Goal: Information Seeking & Learning: Learn about a topic

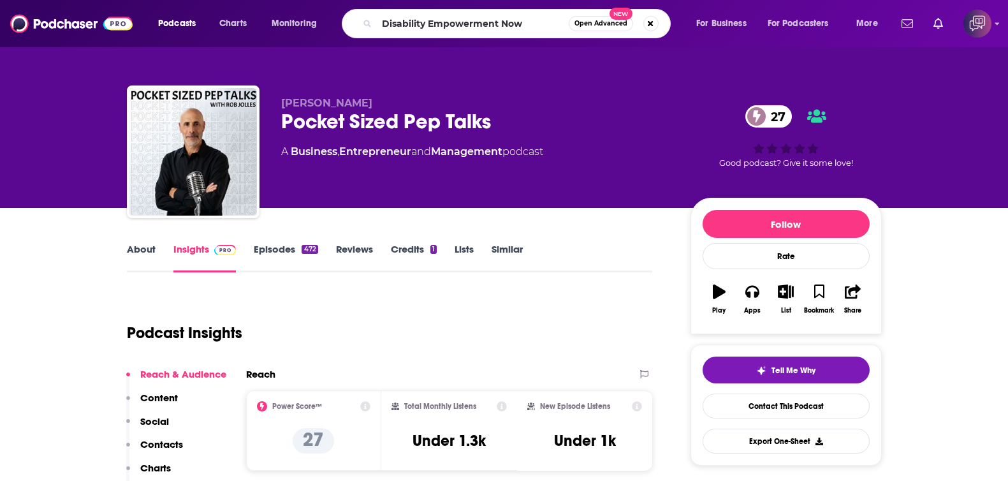
click at [620, 24] on span "Open Advanced" at bounding box center [600, 23] width 53 height 6
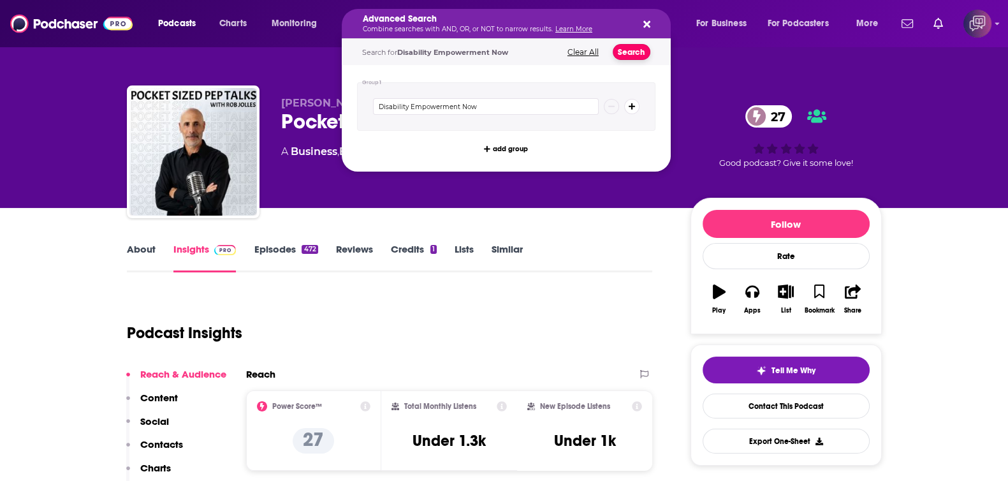
click at [625, 48] on button "Search" at bounding box center [632, 52] width 38 height 16
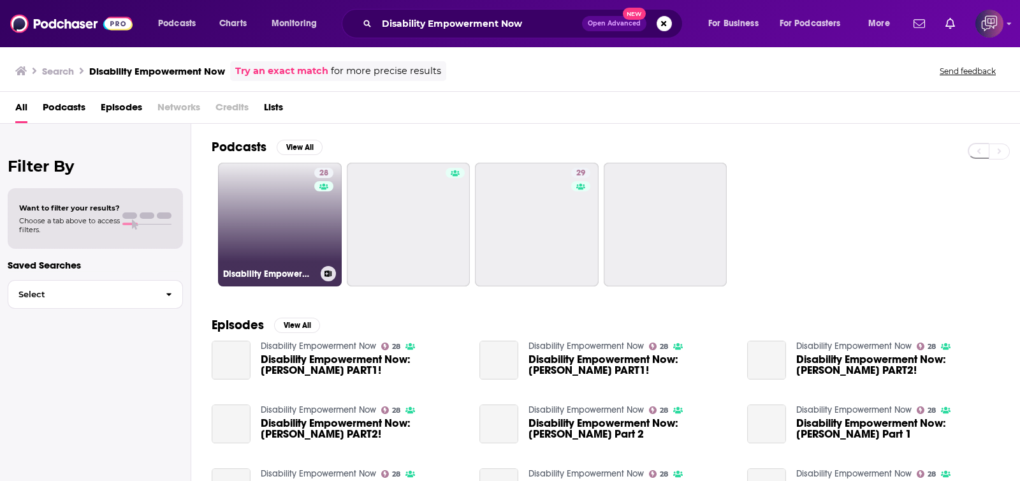
click at [270, 226] on link "28 Disability Empowerment Now" at bounding box center [280, 225] width 124 height 124
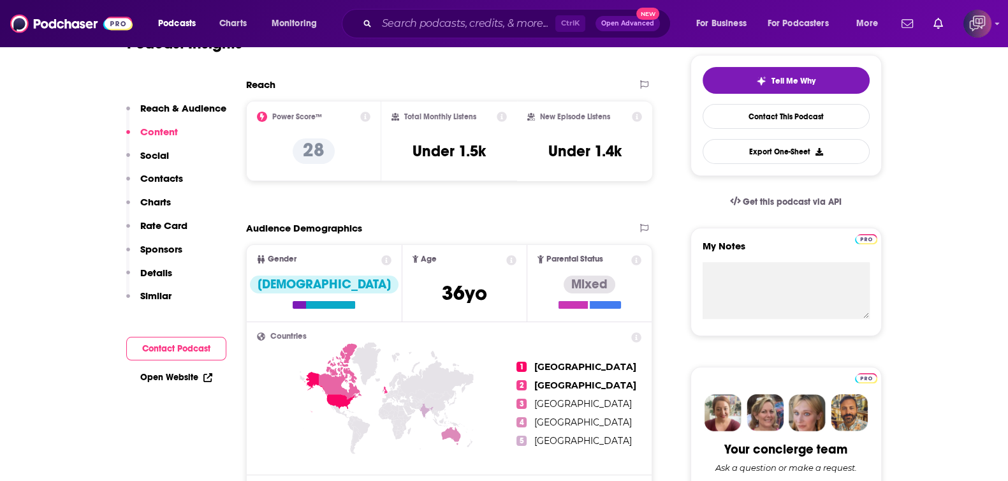
scroll to position [239, 0]
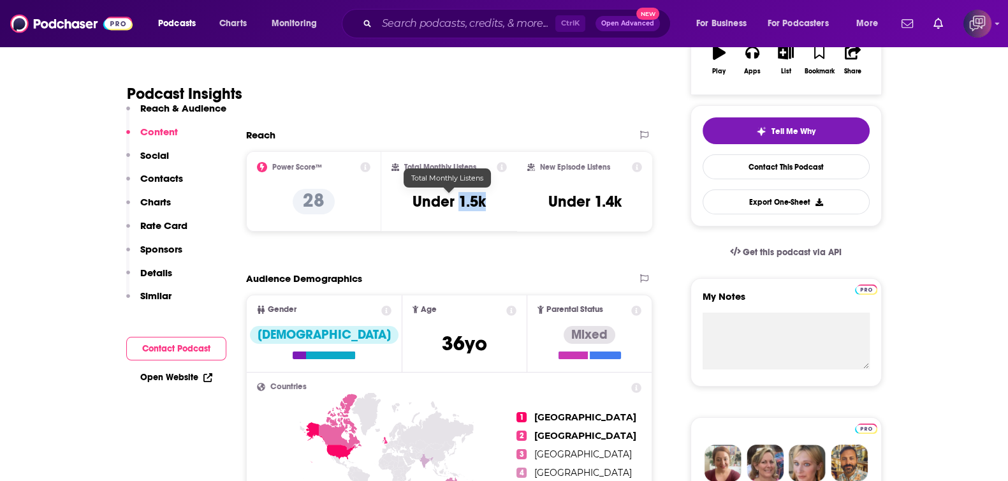
drag, startPoint x: 459, startPoint y: 200, endPoint x: 514, endPoint y: 177, distance: 60.0
click at [491, 200] on div "Total Monthly Listens Under 1.5k" at bounding box center [448, 191] width 115 height 59
